Goal: Ask a question

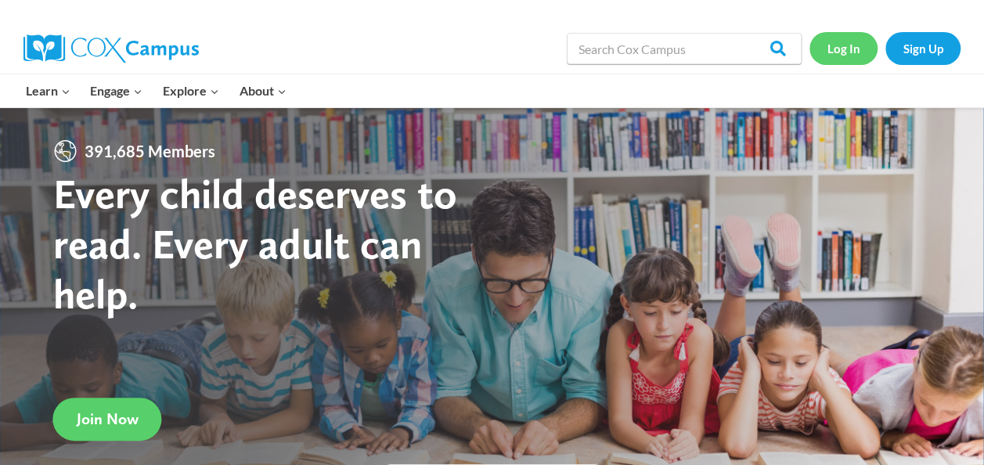
click at [842, 39] on link "Log In" at bounding box center [844, 48] width 68 height 32
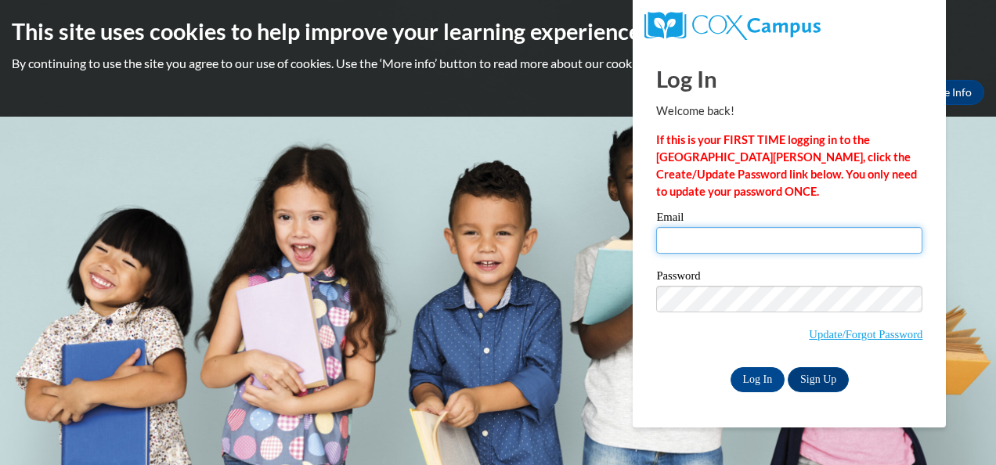
type input "[EMAIL_ADDRESS][DOMAIN_NAME]"
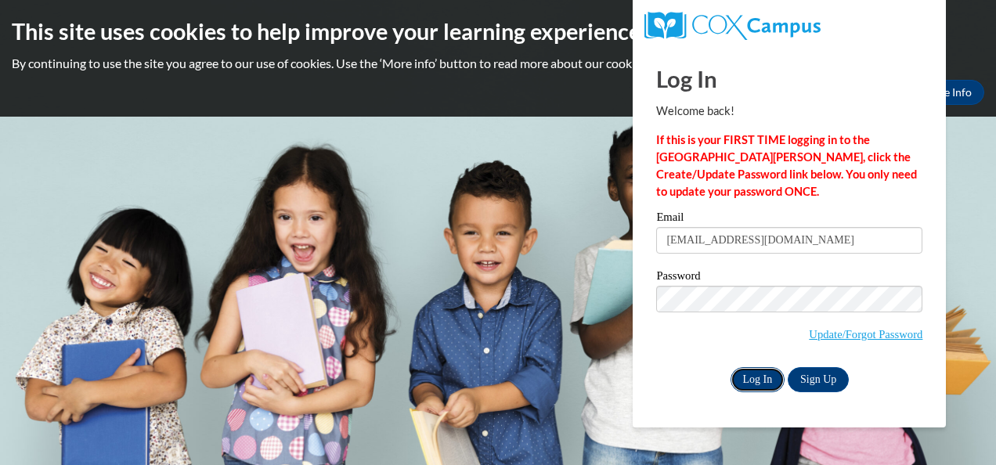
click at [753, 387] on input "Log In" at bounding box center [758, 379] width 55 height 25
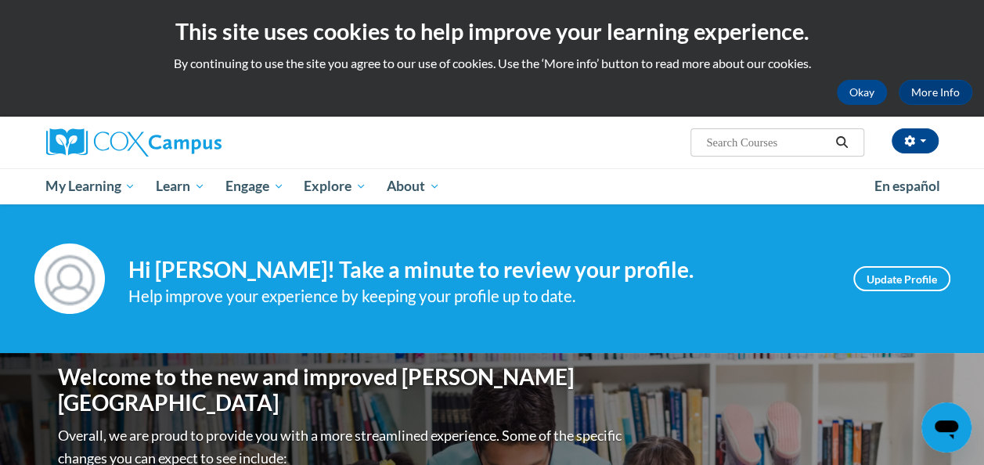
click at [951, 424] on icon "Open messaging window" at bounding box center [946, 430] width 23 height 19
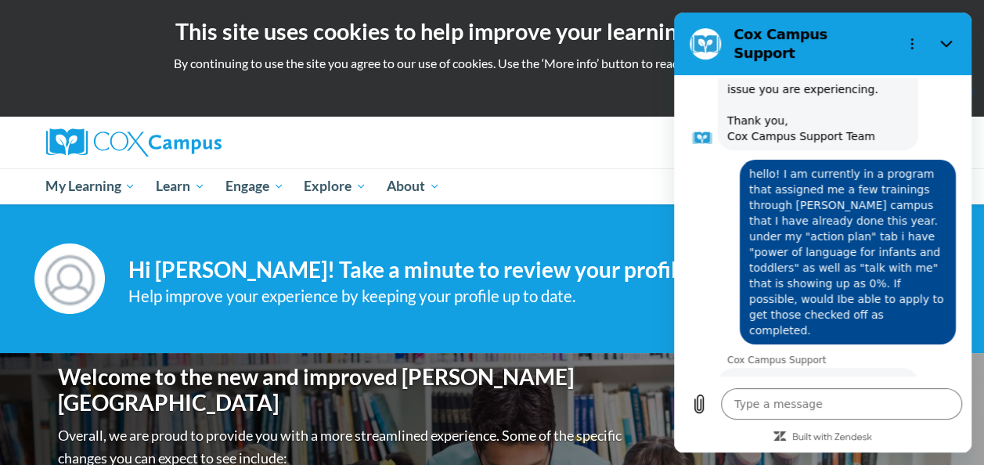
scroll to position [246, 0]
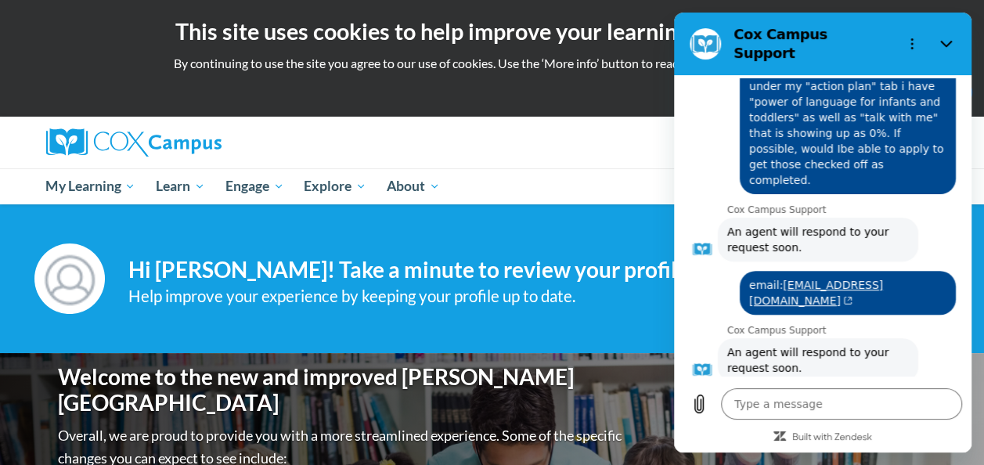
click at [900, 403] on button "Talk to a human" at bounding box center [904, 425] width 104 height 45
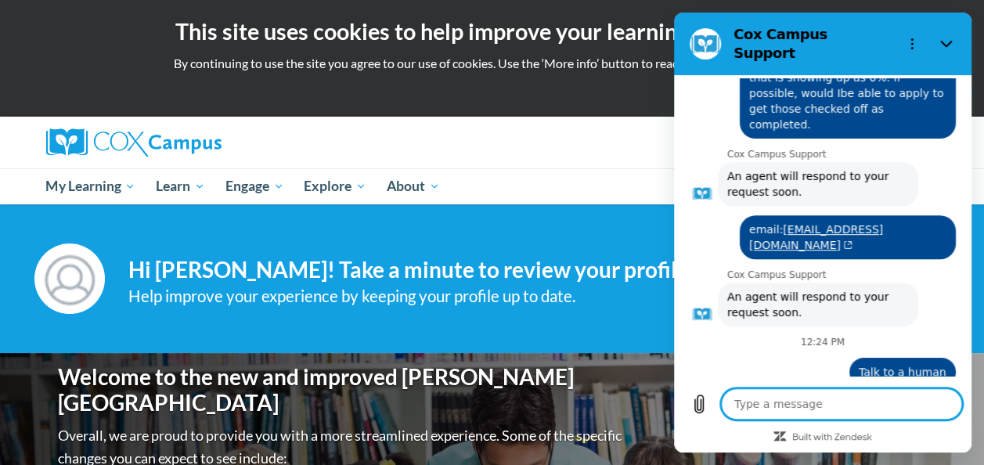
scroll to position [300, 0]
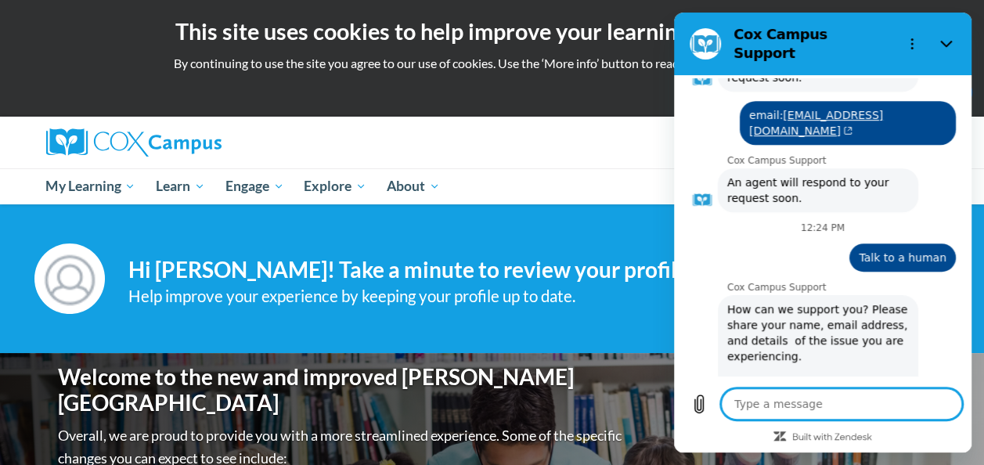
type textarea "x"
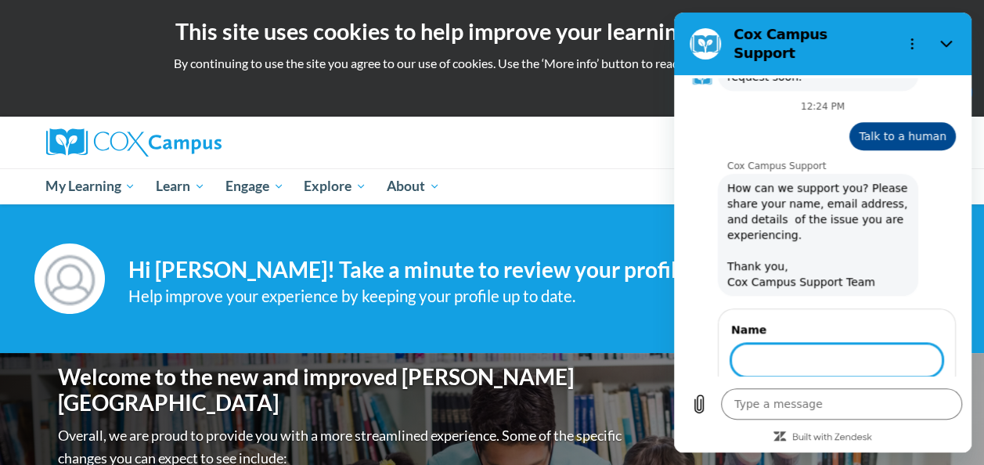
scroll to position [536, 0]
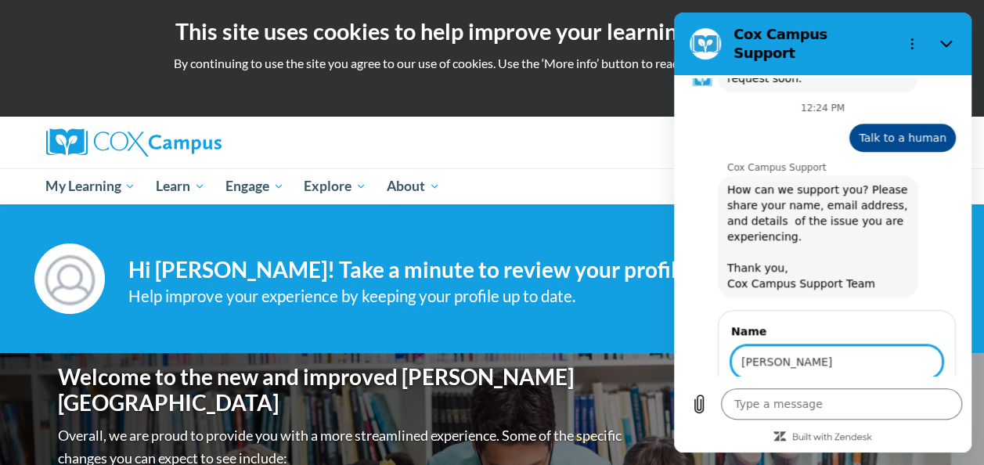
type input "ikea weston"
click at [914, 397] on span "Next" at bounding box center [917, 406] width 26 height 19
type textarea "x"
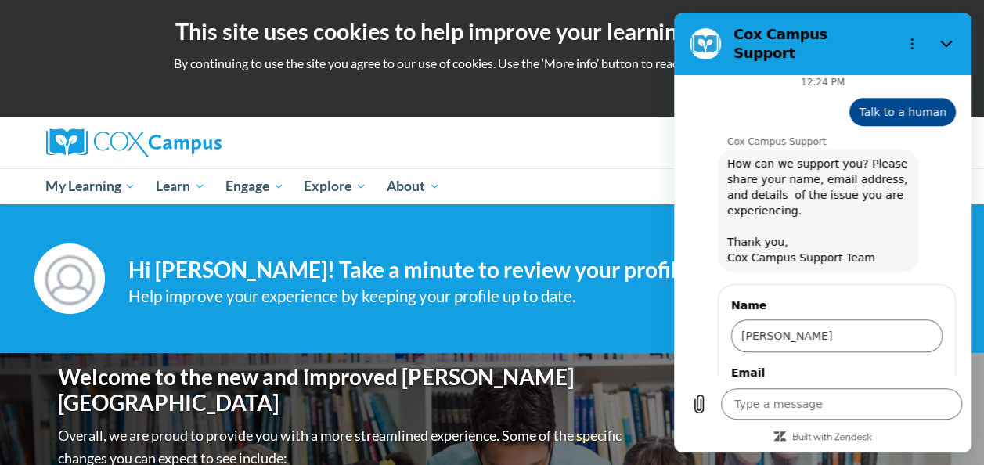
scroll to position [602, 0]
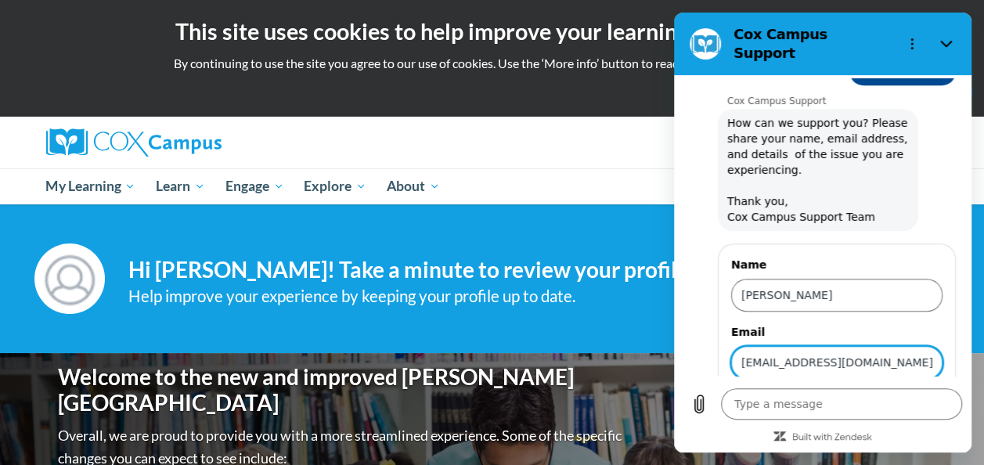
type input "[EMAIL_ADDRESS][DOMAIN_NAME]"
click at [902, 398] on span "Send" at bounding box center [915, 407] width 27 height 19
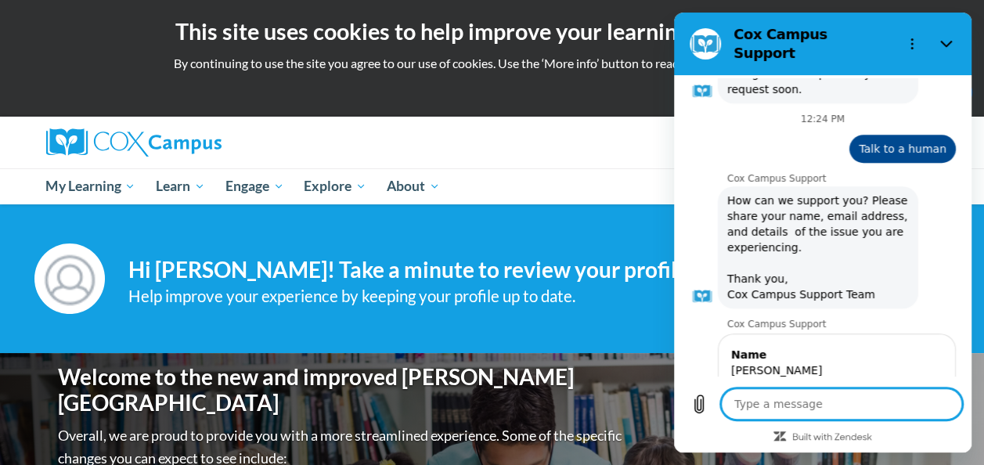
scroll to position [559, 0]
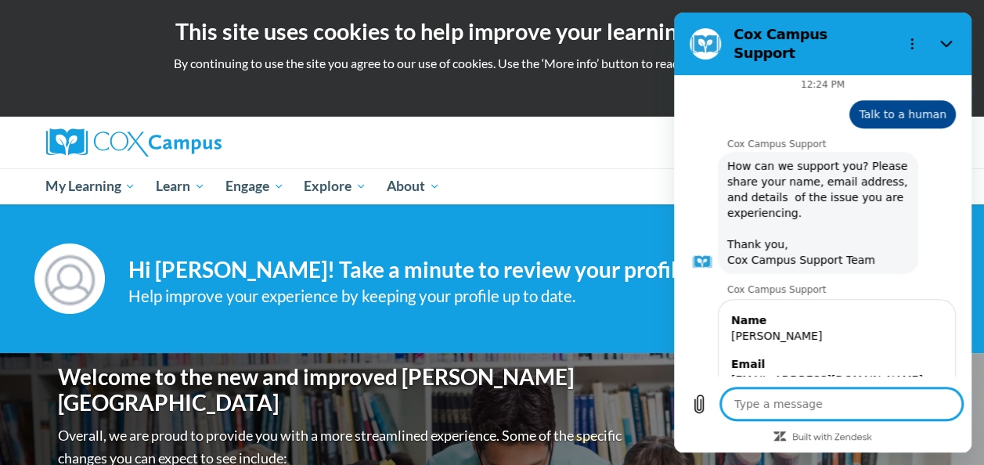
type textarea "x"
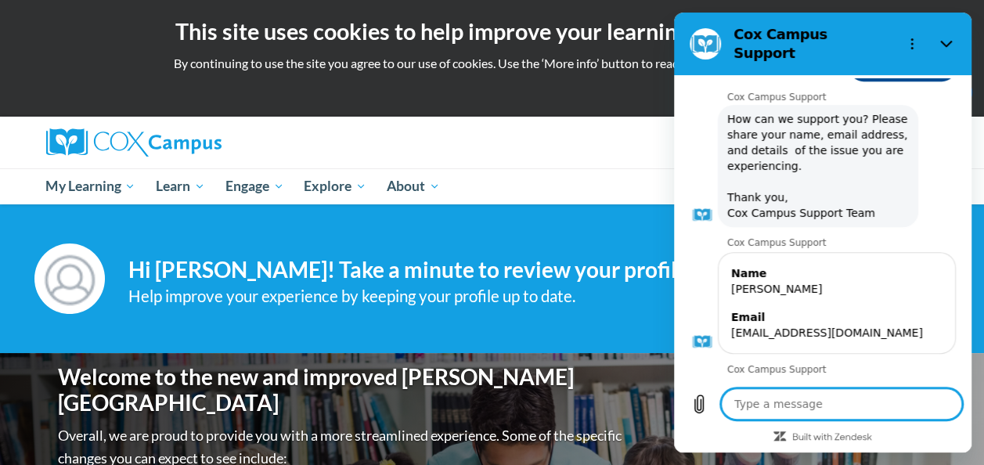
scroll to position [609, 0]
